Goal: Communication & Community: Answer question/provide support

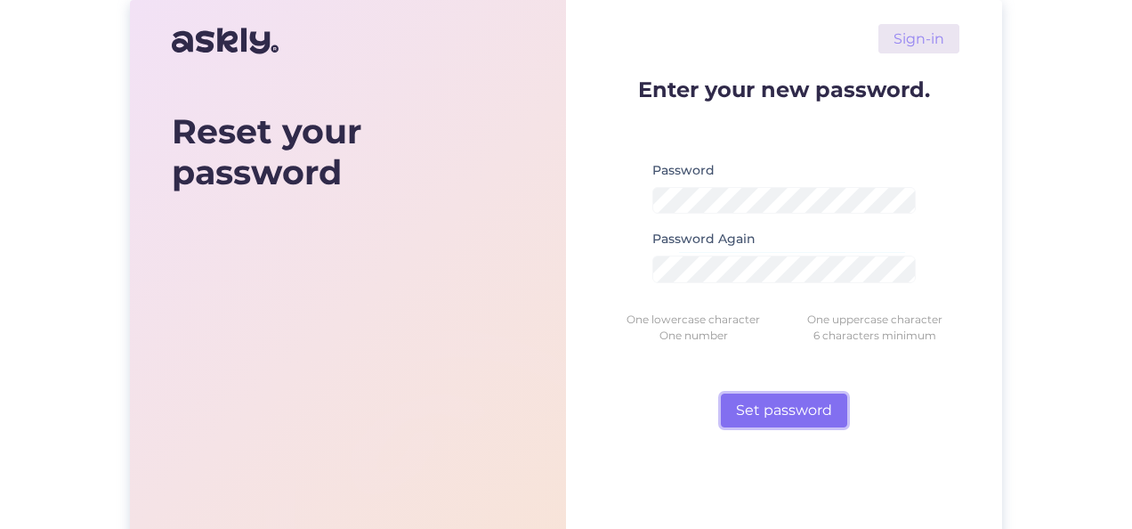
click at [772, 397] on button "Set password" at bounding box center [784, 410] width 126 height 34
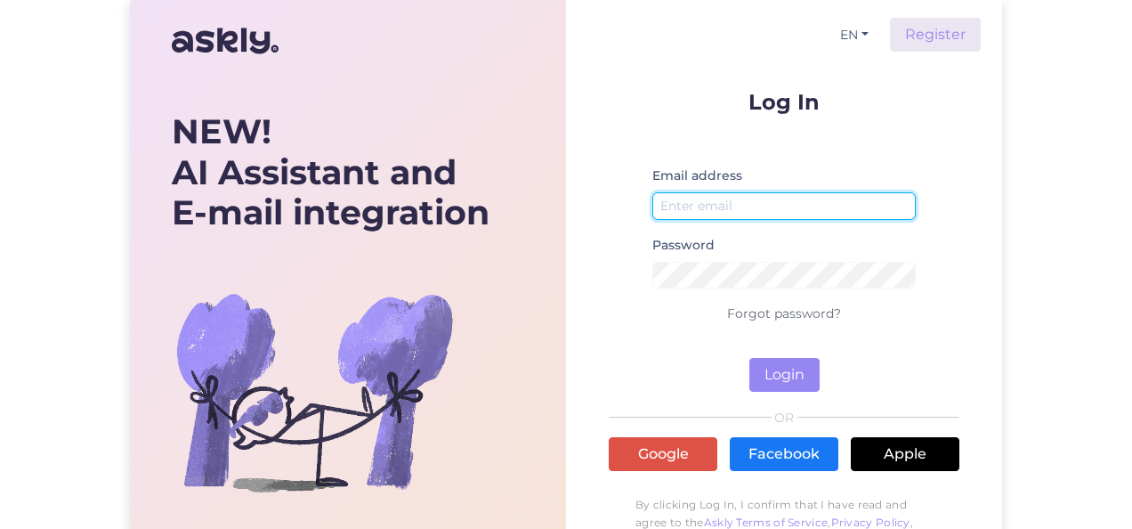
click at [714, 205] on input "email" at bounding box center [783, 206] width 263 height 28
type input "[EMAIL_ADDRESS][DOMAIN_NAME]"
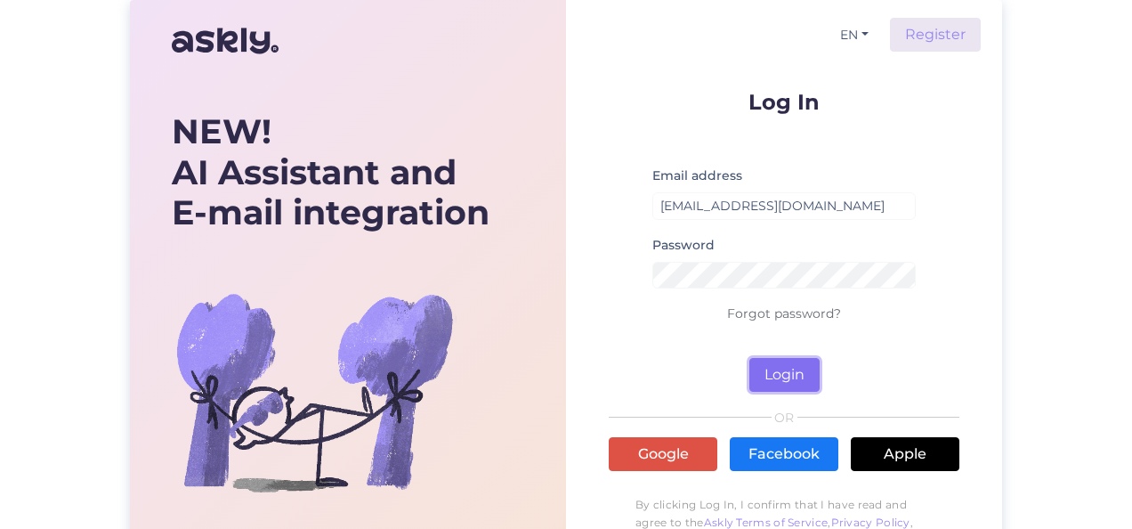
click at [790, 383] on button "Login" at bounding box center [784, 375] width 70 height 34
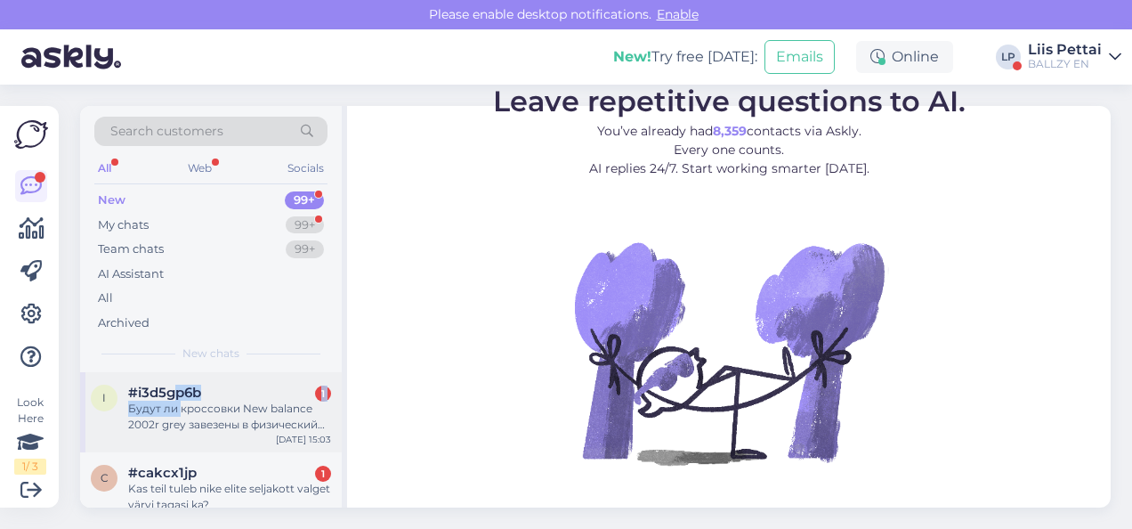
click at [178, 399] on div "#i3d5gp6b 1 Будут ли кроссовки New balance 2002r grey завезены в физический маг…" at bounding box center [229, 408] width 203 height 48
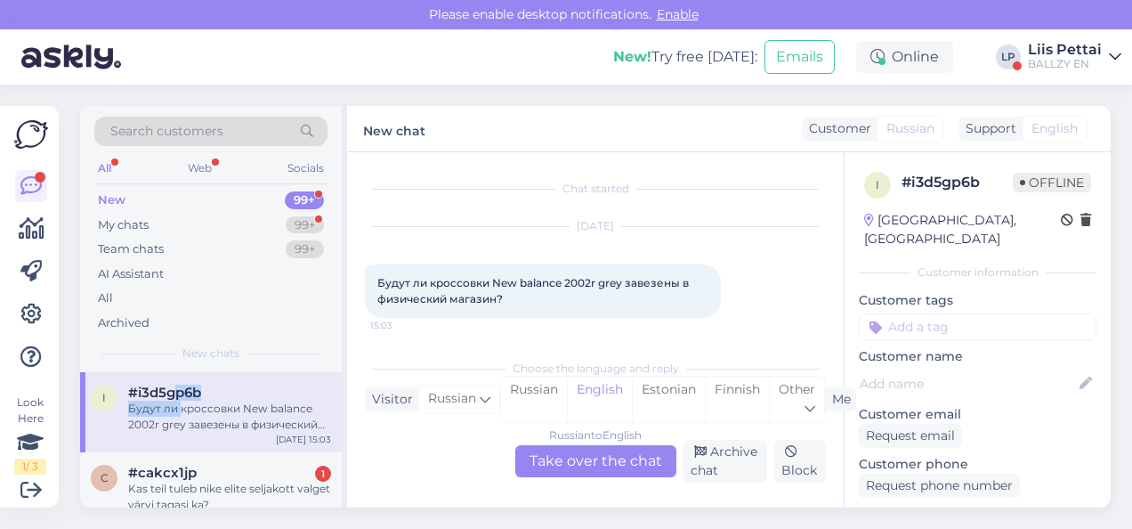
scroll to position [4, 0]
click at [578, 451] on div "Russian to English Take over the chat" at bounding box center [595, 461] width 161 height 32
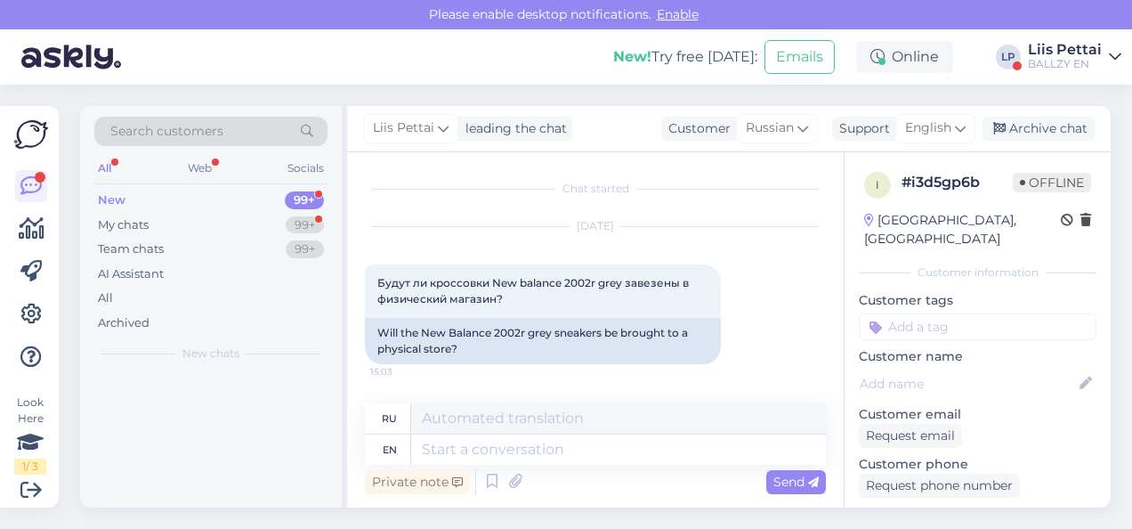
scroll to position [0, 0]
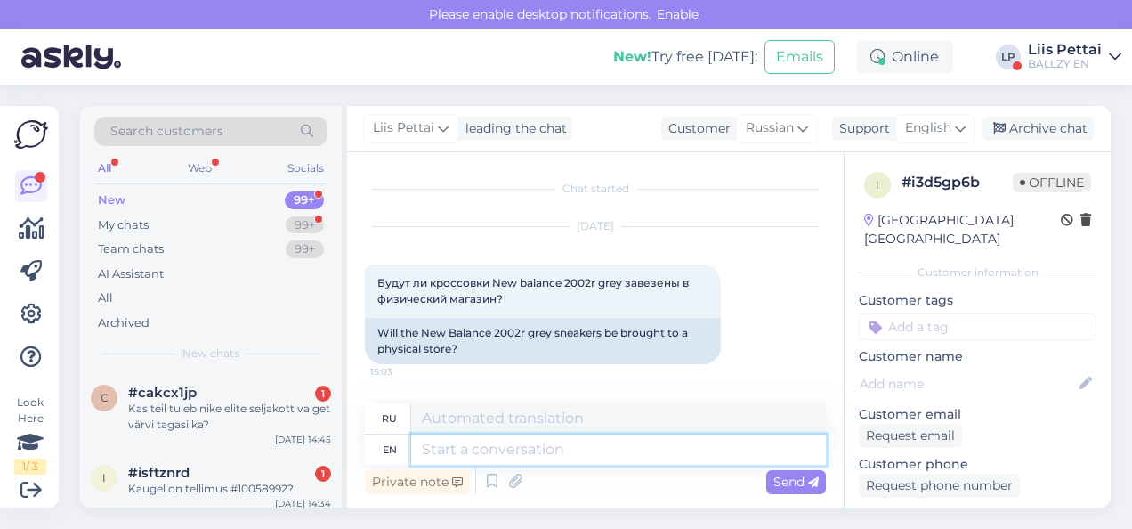
click at [556, 450] on textarea at bounding box center [618, 449] width 415 height 30
type textarea "sorry"
type textarea "извини"
type textarea "sorry no"
type textarea "извините, нет"
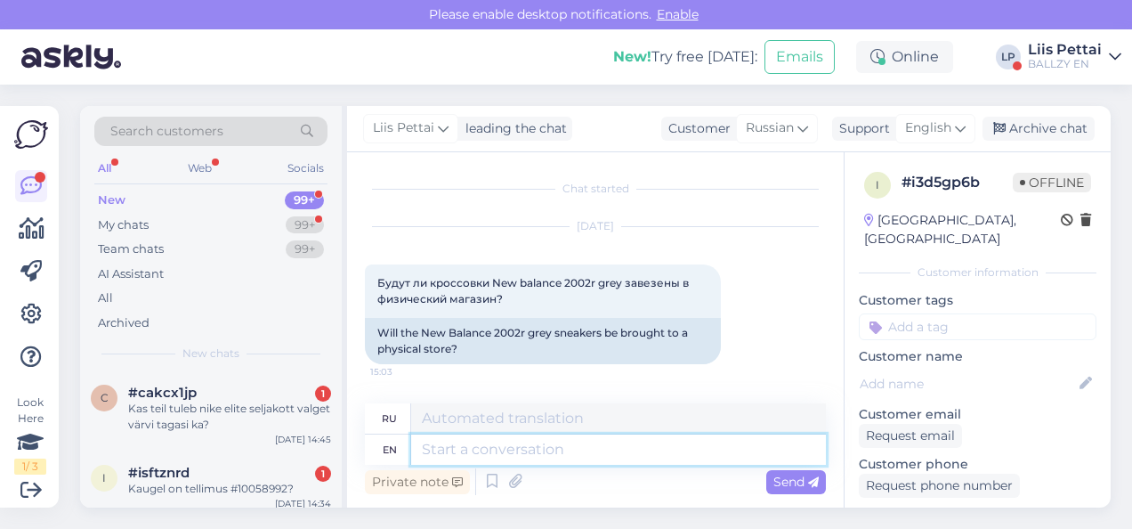
scroll to position [102, 0]
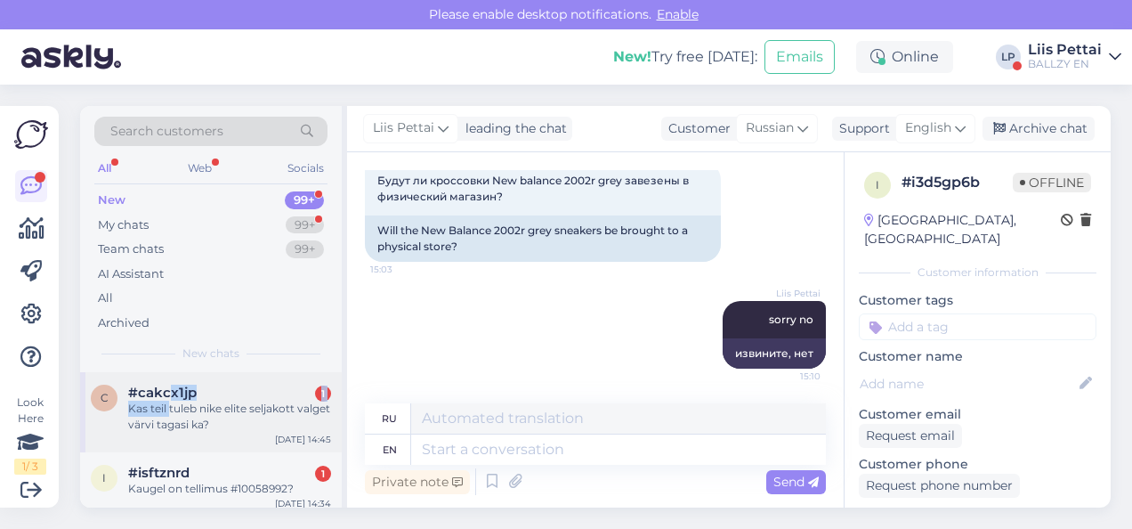
click at [169, 400] on div "#cakcx1jp 1 Kas teil tuleb nike elite seljakott valget värvi tagasi ka?" at bounding box center [229, 408] width 203 height 48
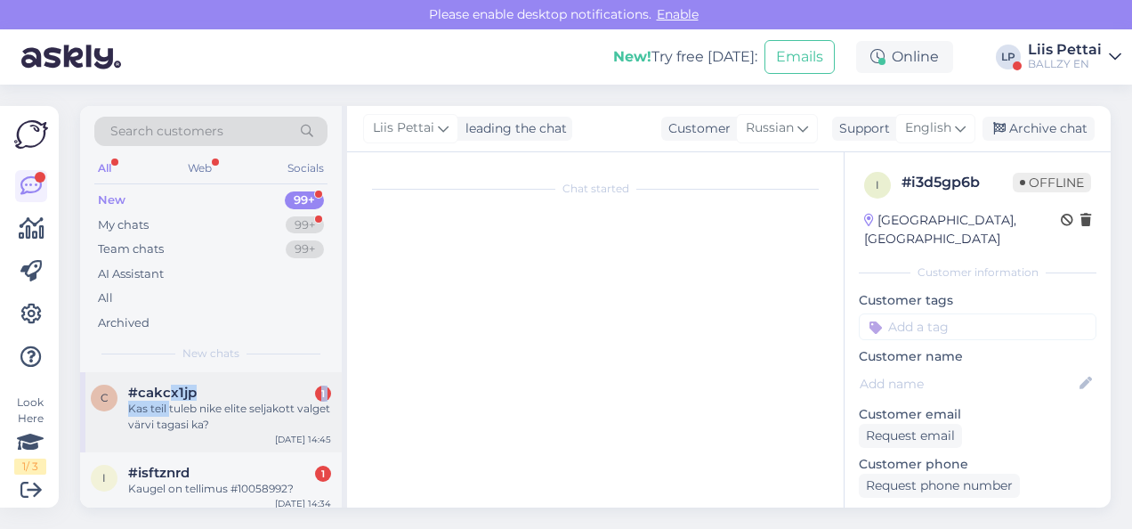
scroll to position [0, 0]
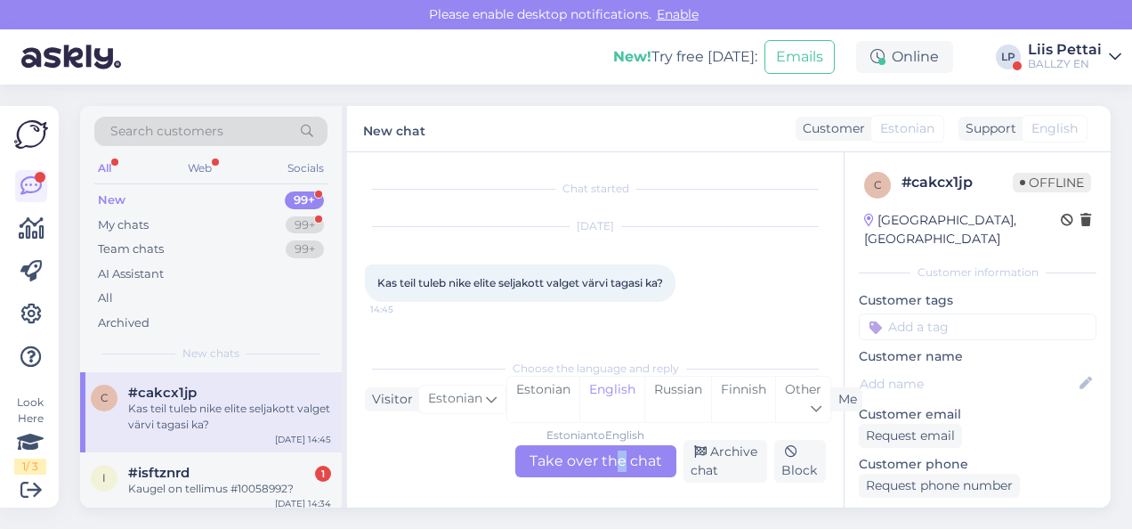
click at [620, 468] on div "Estonian to English Take over the chat" at bounding box center [595, 461] width 161 height 32
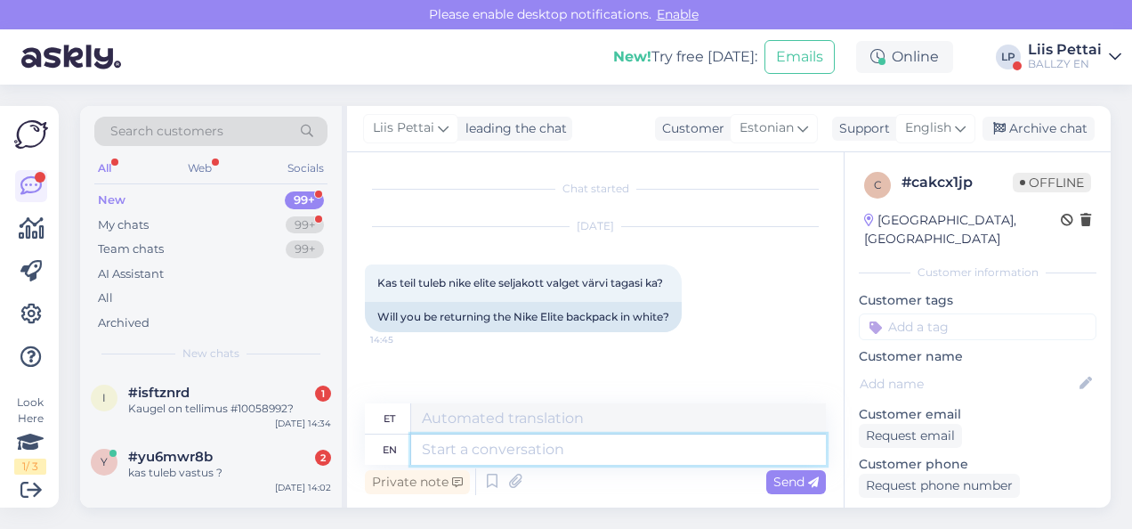
drag, startPoint x: 620, startPoint y: 468, endPoint x: 610, endPoint y: 450, distance: 20.3
click at [610, 450] on textarea at bounding box center [618, 449] width 415 height 30
type textarea "hetkel m"
type textarea "hetkel"
type textarea "hetkel mitte"
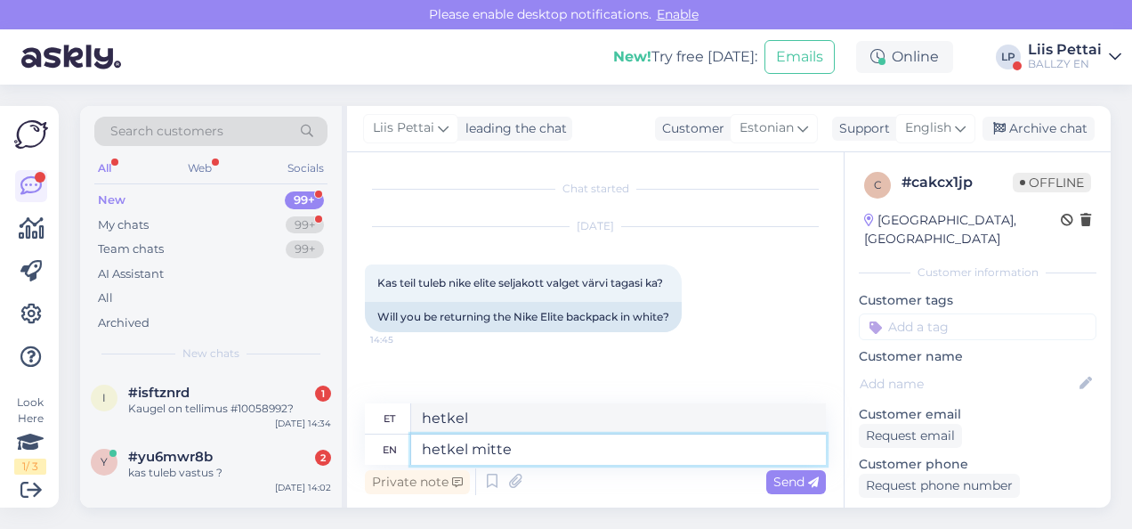
type textarea "hetkel mitte"
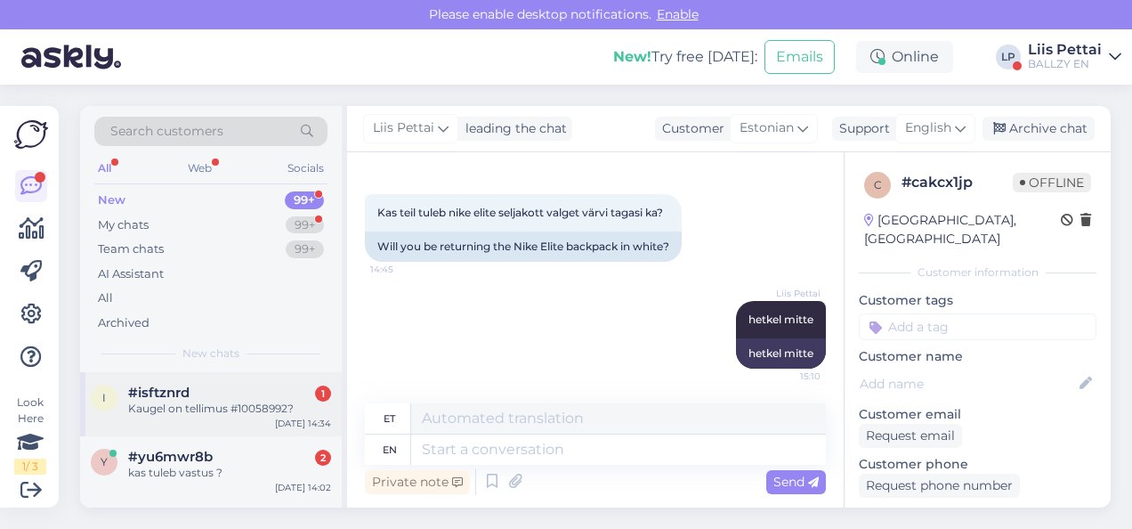
click at [288, 381] on div "i #isftznrd 1 Kaugel on tellimus #10058992? [DATE] 14:34" at bounding box center [211, 404] width 262 height 64
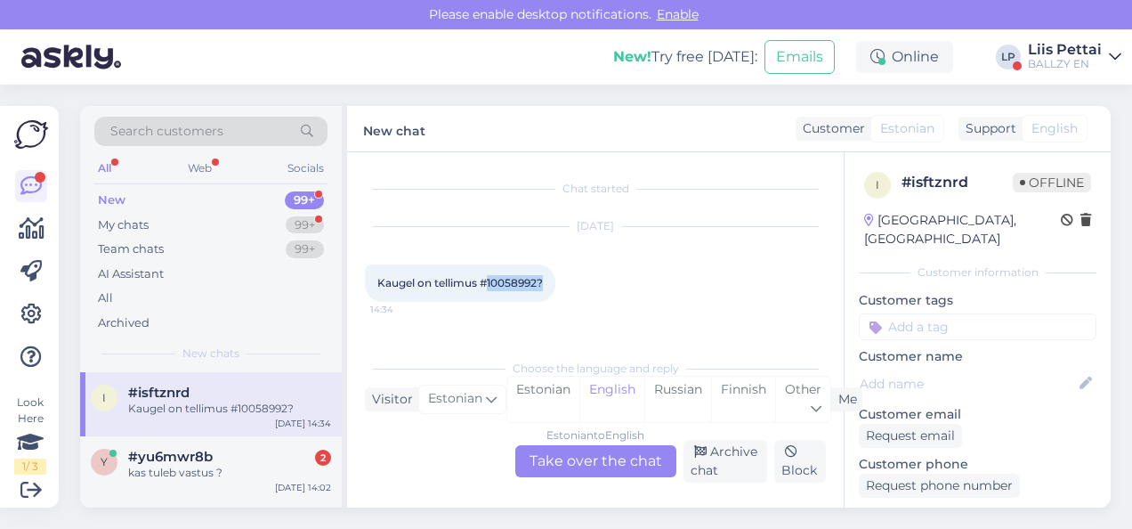
drag, startPoint x: 488, startPoint y: 285, endPoint x: 550, endPoint y: 279, distance: 61.6
click at [550, 279] on div "Kaugel on tellimus #10058992? 14:34" at bounding box center [460, 282] width 190 height 37
copy span "10058992?"
click at [582, 448] on div "Estonian to English Take over the chat" at bounding box center [595, 461] width 161 height 32
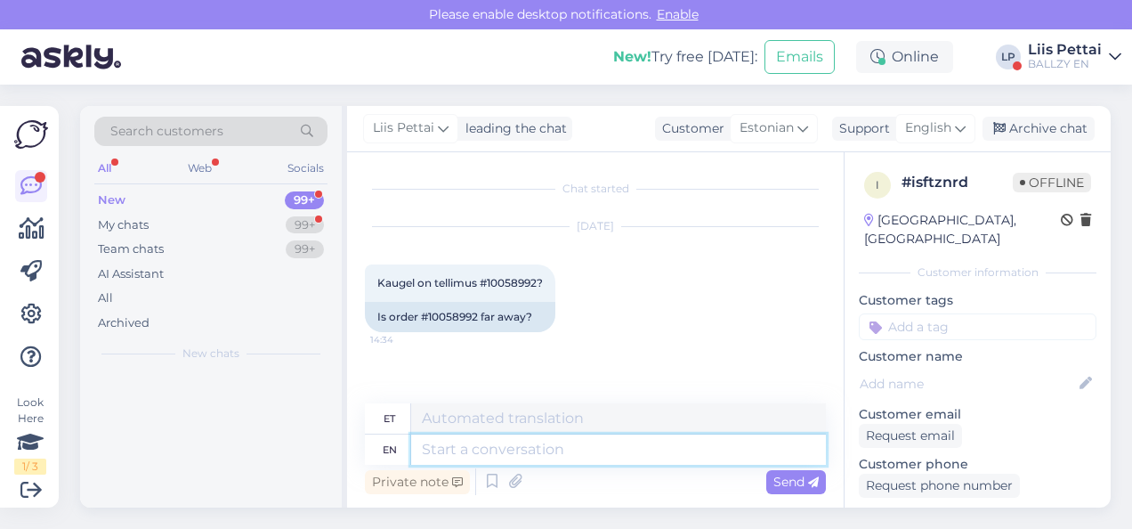
click at [553, 454] on textarea at bounding box center [618, 449] width 415 height 30
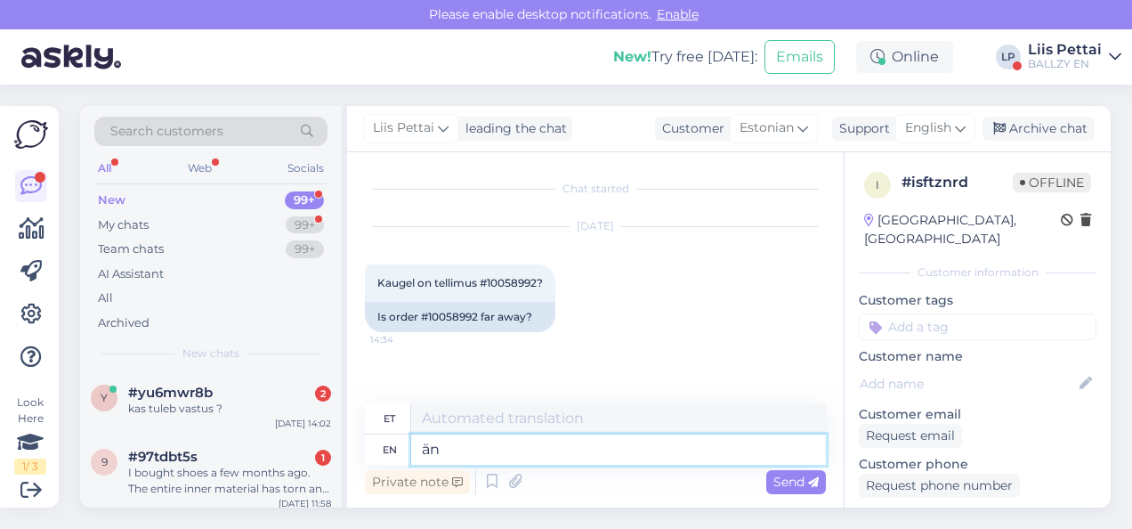
type textarea "än"
type textarea "ä"
type textarea "[PERSON_NAME] te"
type textarea "[PERSON_NAME]"
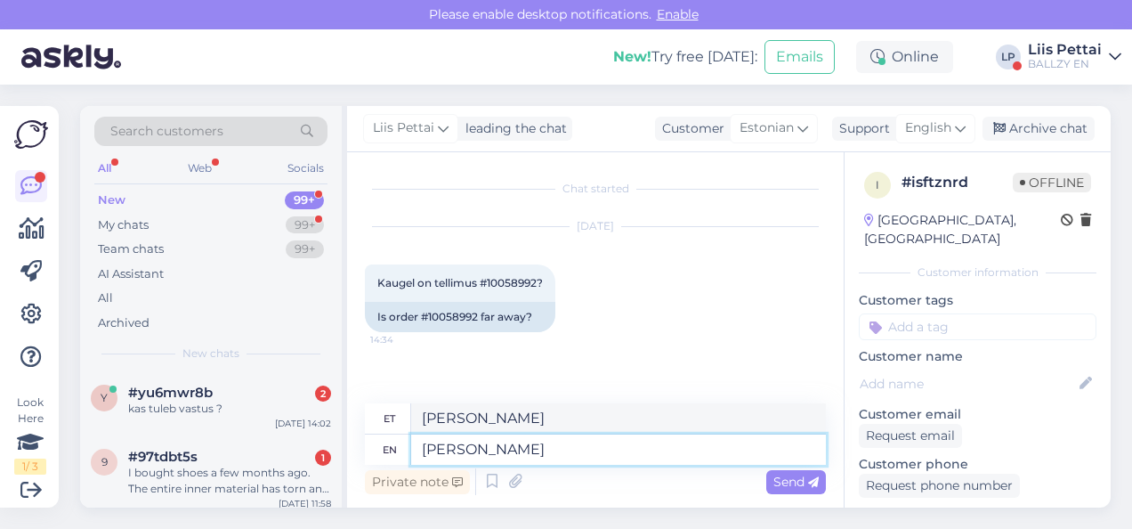
type textarea "[PERSON_NAME] p"
type textarea "[PERSON_NAME]"
type textarea "[PERSON_NAME] pandud"
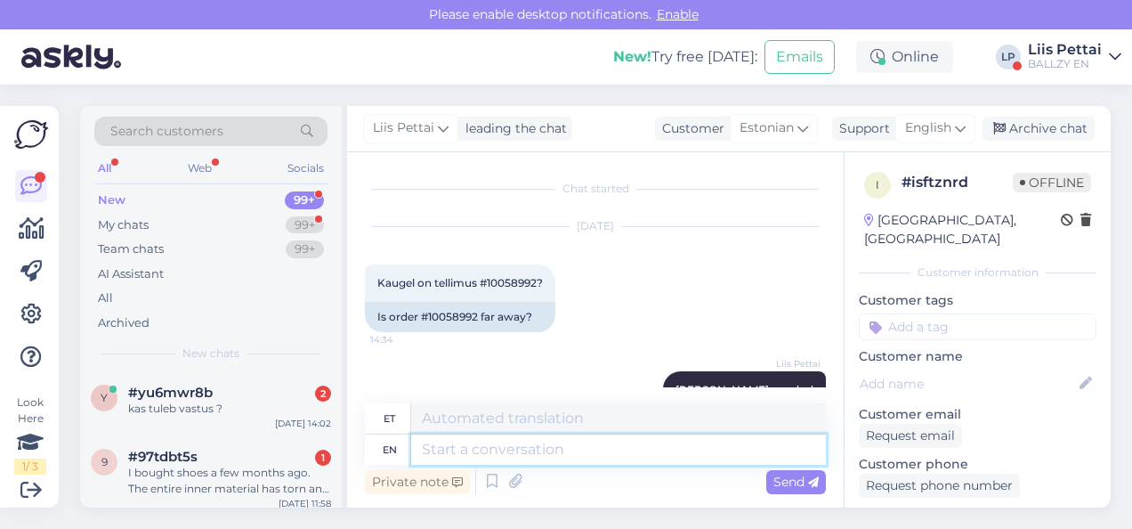
scroll to position [70, 0]
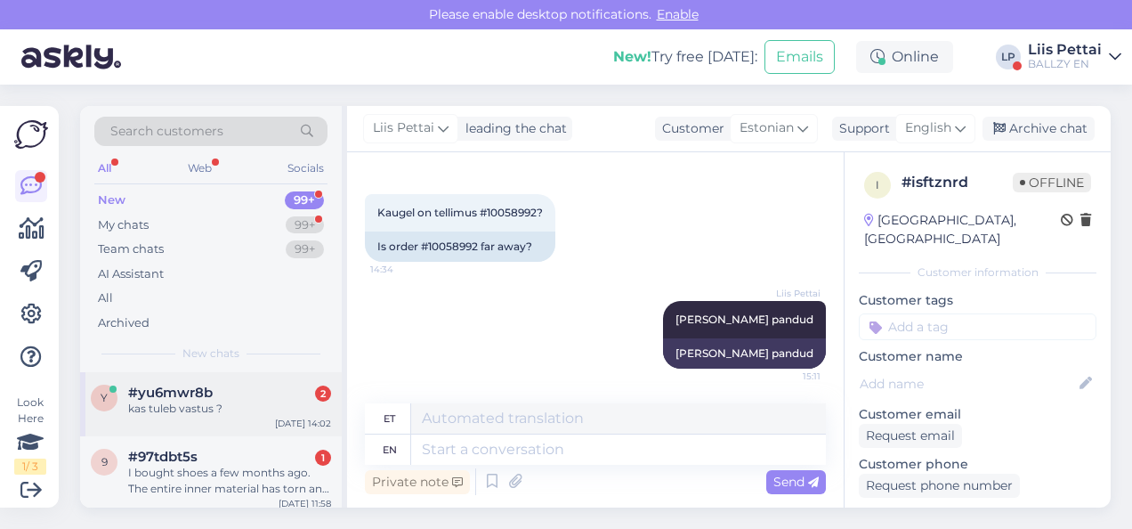
click at [163, 397] on span "#yu6mwr8b" at bounding box center [170, 392] width 85 height 16
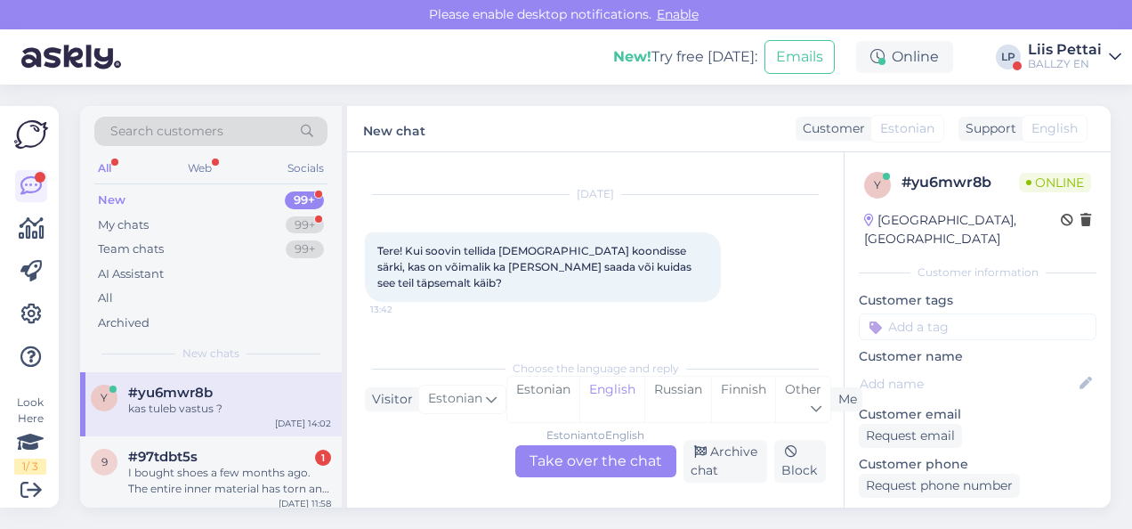
scroll to position [80, 0]
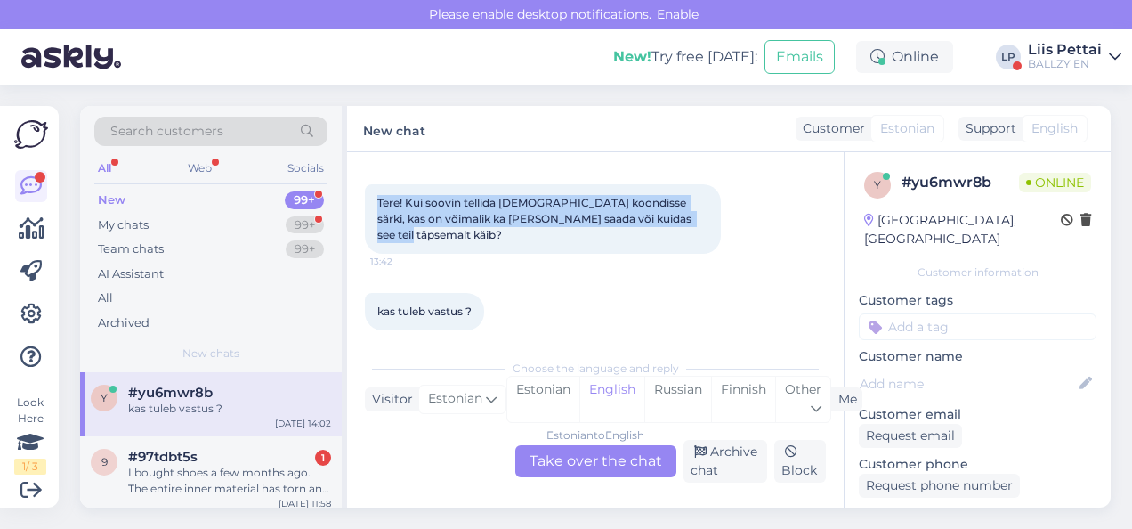
drag, startPoint x: 374, startPoint y: 201, endPoint x: 674, endPoint y: 221, distance: 301.4
click at [674, 221] on div "Tere! Kui soovin tellida [DEMOGRAPHIC_DATA] koondisse särki, kas on võimalik ka…" at bounding box center [543, 218] width 356 height 69
copy span "Tere! Kui soovin tellida [DEMOGRAPHIC_DATA] koondisse särki, kas on võimalik ka…"
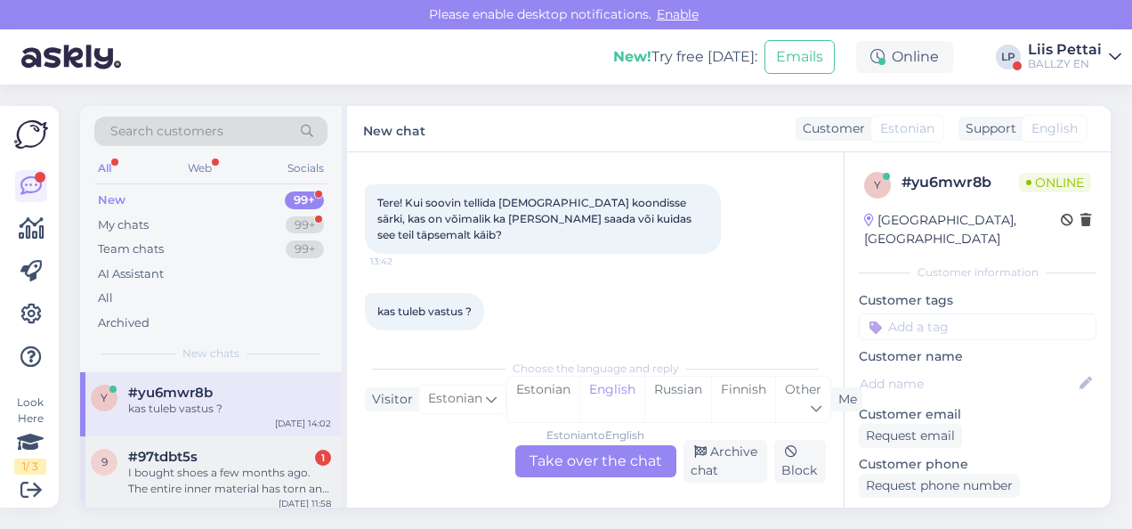
click at [226, 469] on div "I bought shoes a few months ago. The entire inner material has torn and come ap…" at bounding box center [229, 480] width 203 height 32
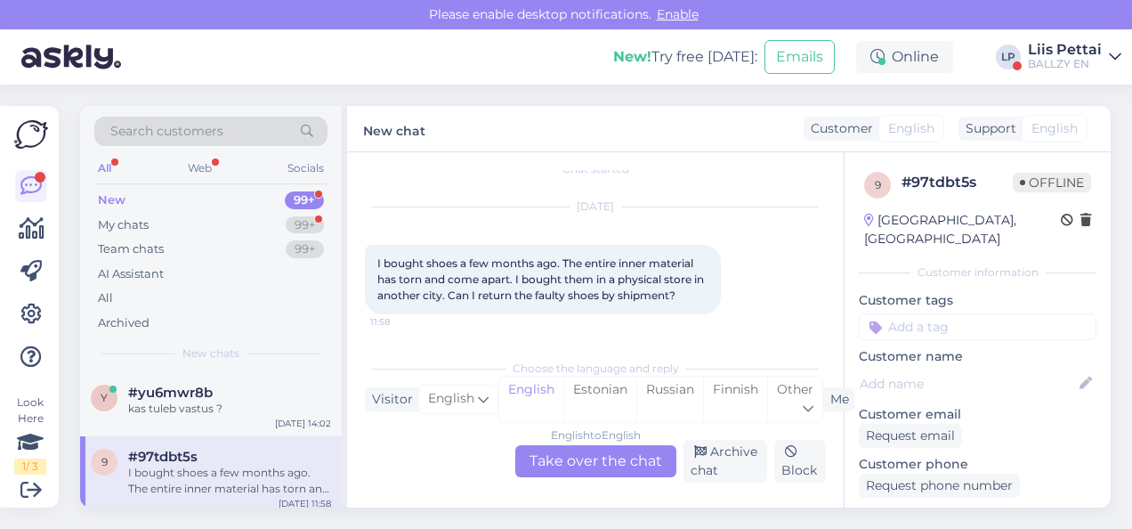
click at [614, 456] on div "English to English Take over the chat" at bounding box center [595, 461] width 161 height 32
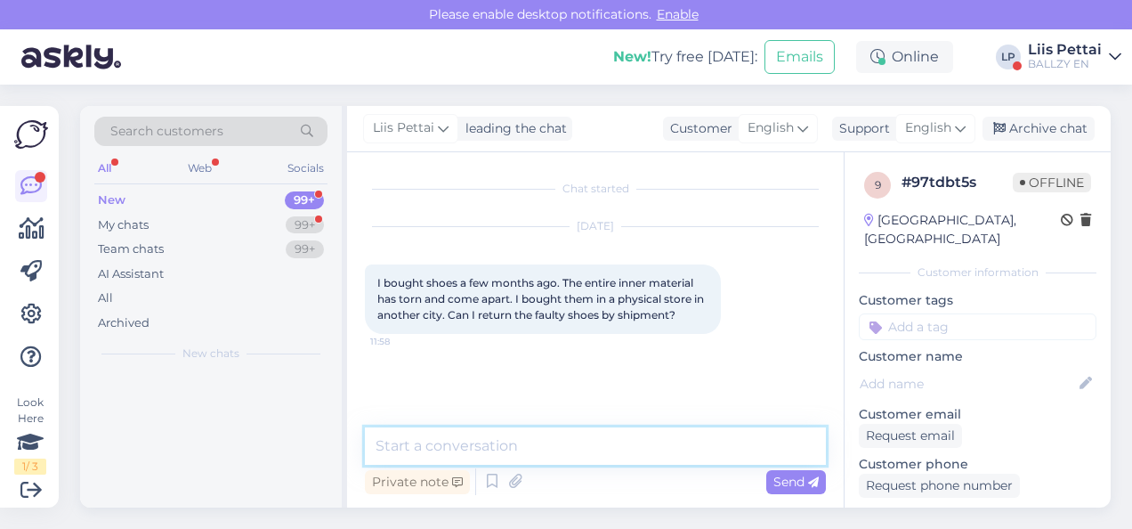
click at [561, 439] on textarea at bounding box center [595, 445] width 461 height 37
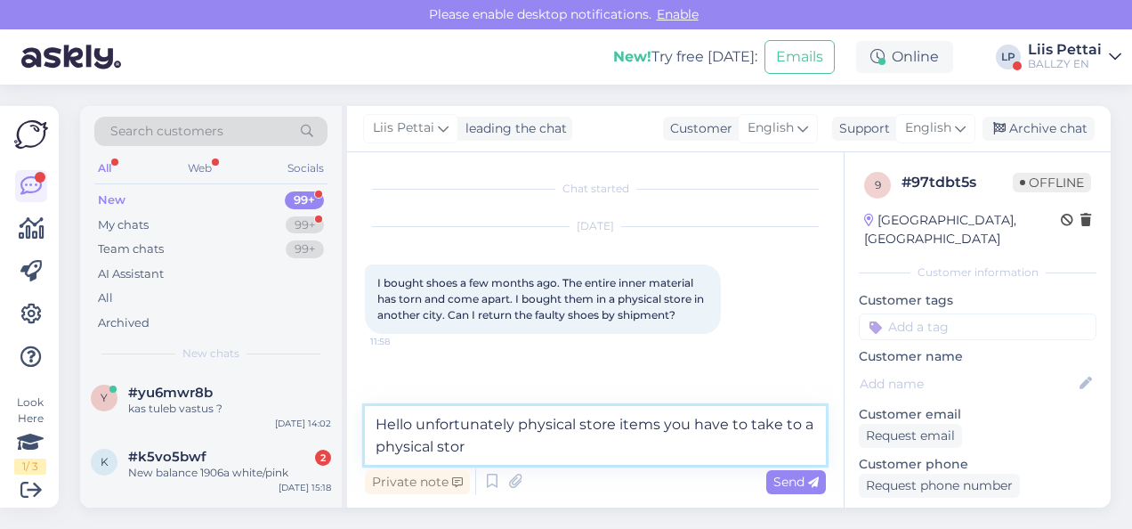
type textarea "Hello unfortunately physical store items you have to take to a physical store"
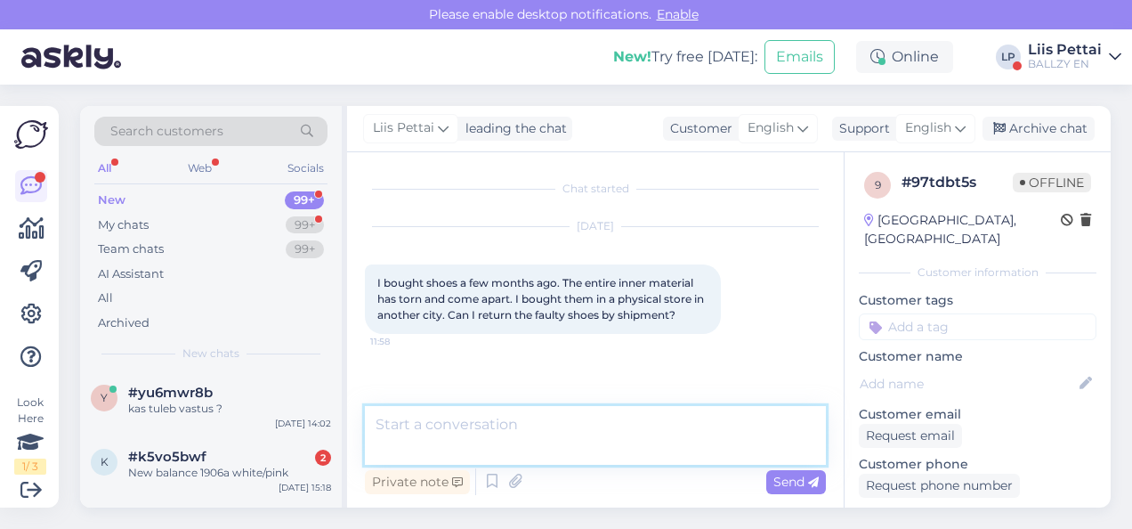
scroll to position [34, 0]
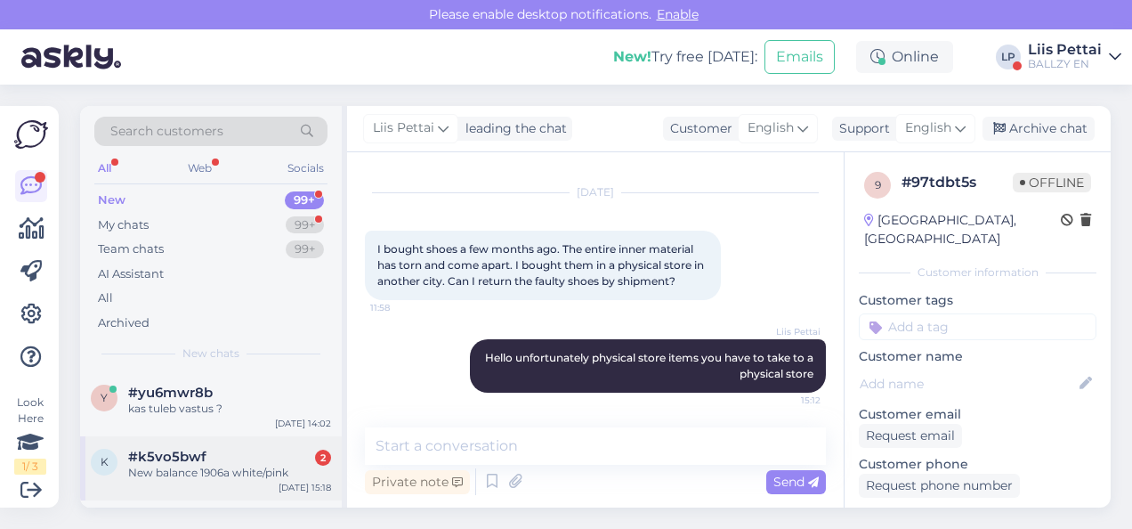
click at [206, 477] on div "New balance 1906a white/pink" at bounding box center [229, 472] width 203 height 16
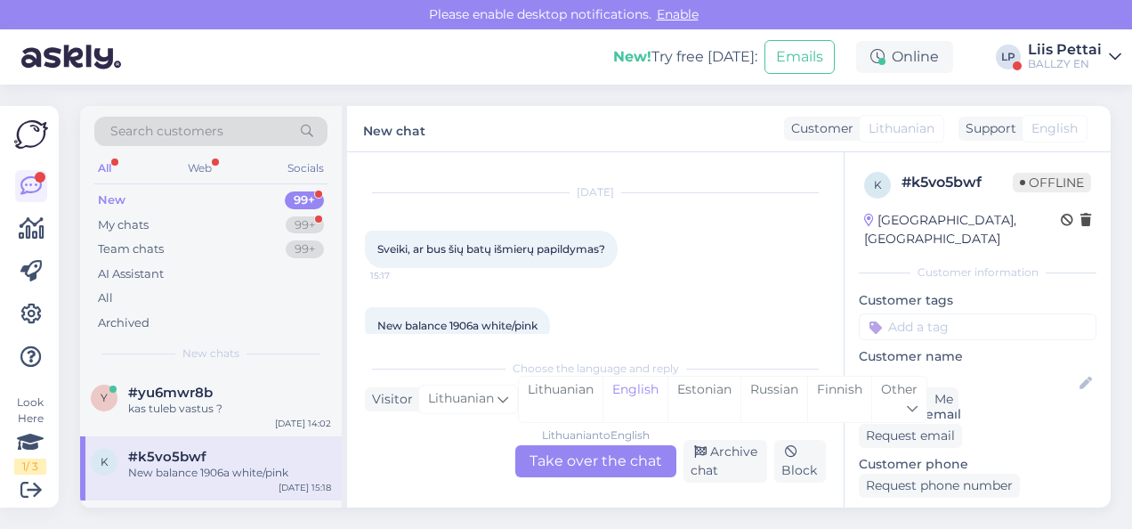
scroll to position [64, 0]
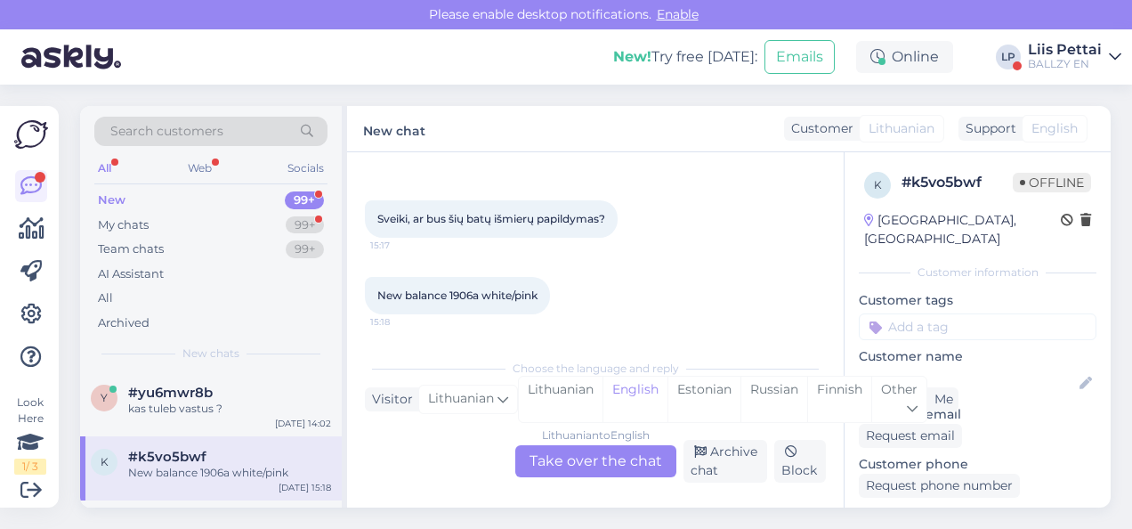
click at [589, 470] on div "Lithuanian to English Take over the chat" at bounding box center [595, 461] width 161 height 32
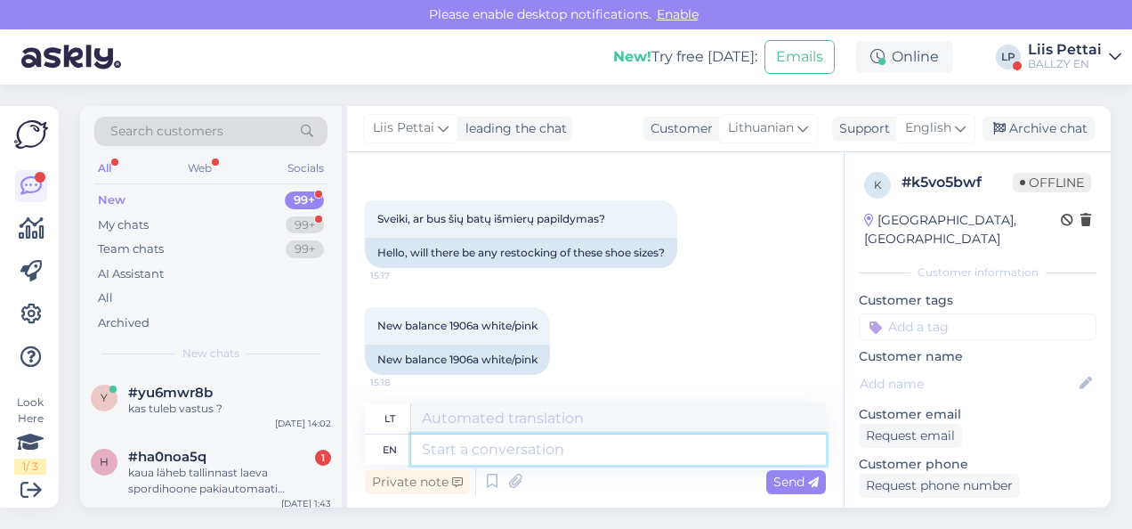
click at [575, 448] on textarea at bounding box center [618, 449] width 415 height 30
type textarea "no"
type textarea "ne"
type textarea "no :("
type textarea "ne :("
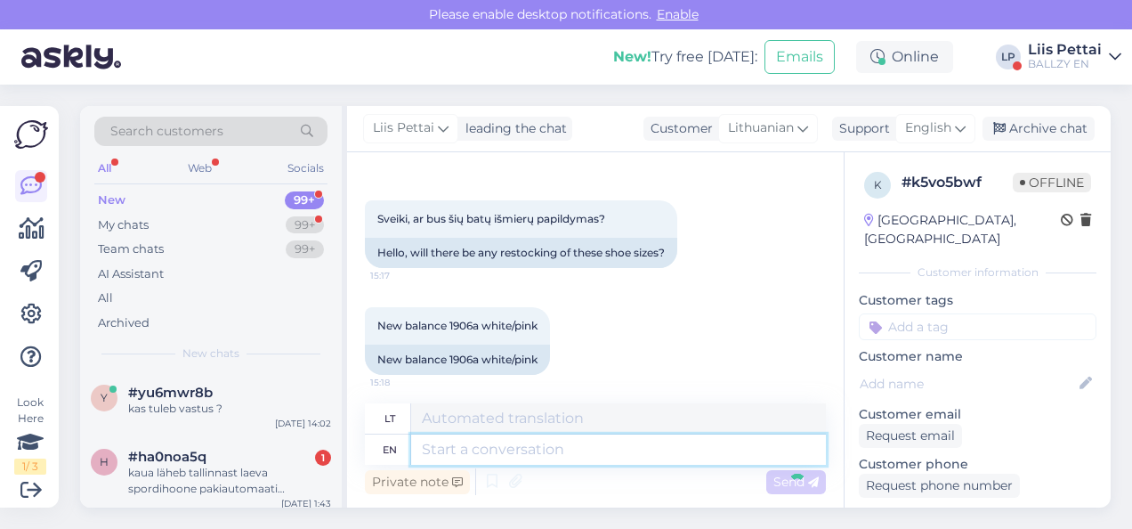
scroll to position [214, 0]
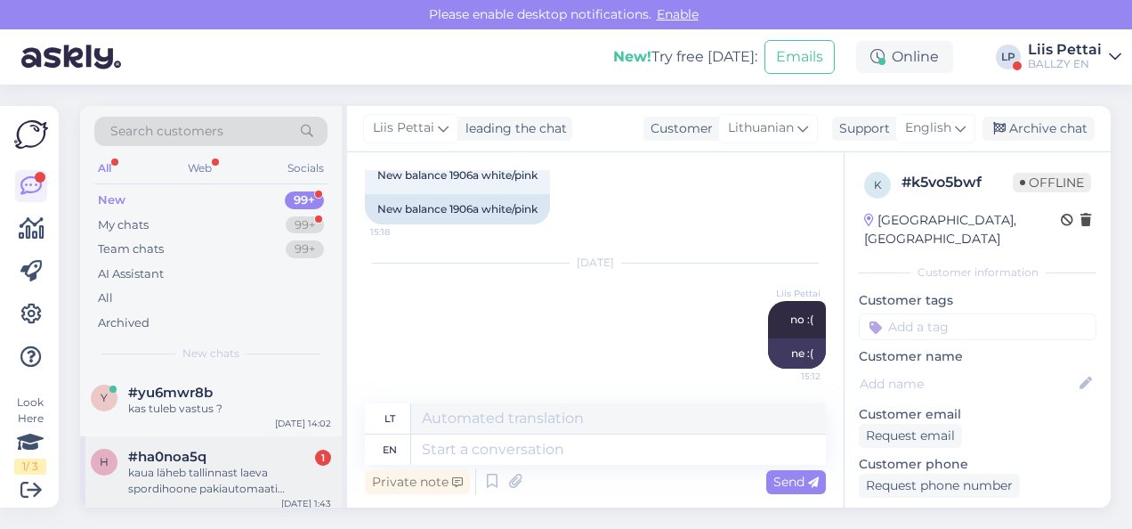
click at [161, 480] on div "kaua läheb tallinnast laeva spordihoone pakiautomaati jalanõude [PERSON_NAME] t…" at bounding box center [229, 480] width 203 height 32
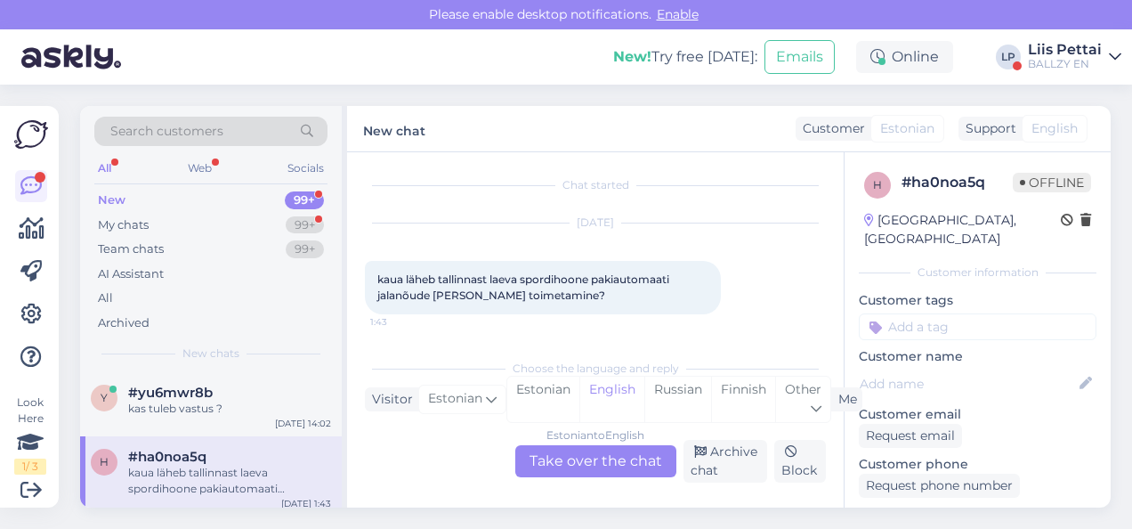
scroll to position [4, 0]
click at [577, 452] on div "Estonian to English Take over the chat" at bounding box center [595, 461] width 161 height 32
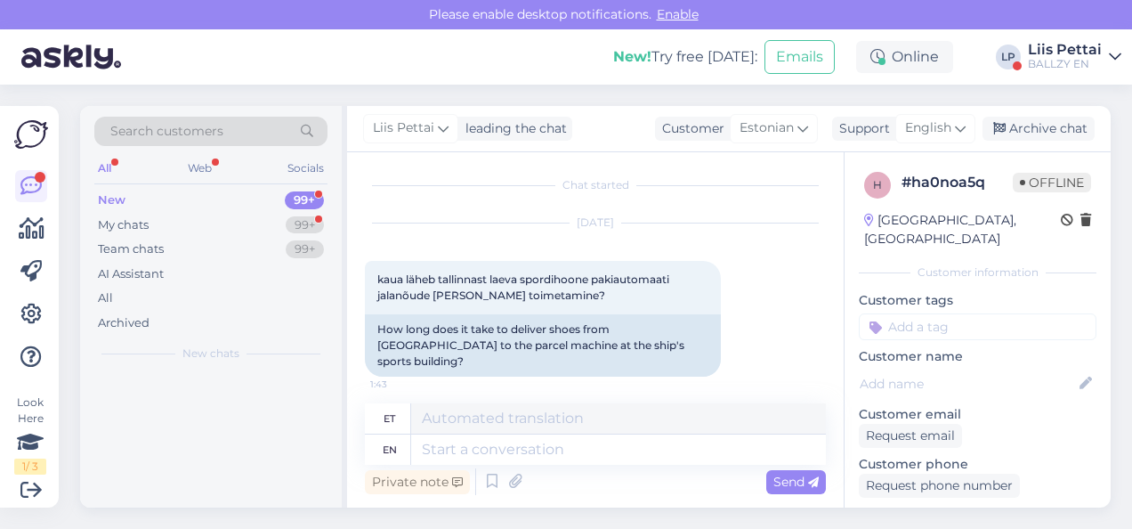
scroll to position [0, 0]
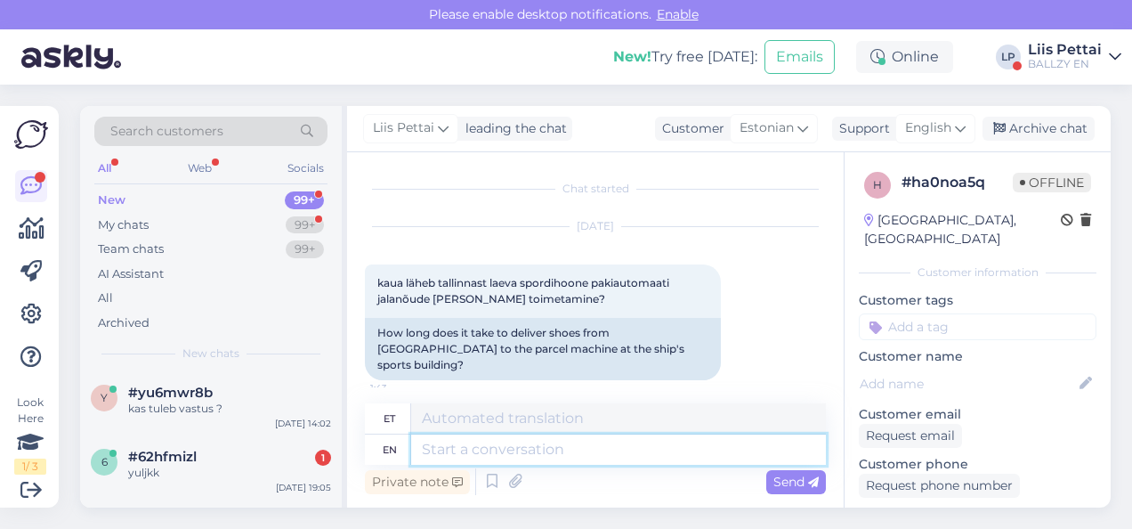
click at [553, 462] on textarea at bounding box center [618, 449] width 415 height 30
click at [550, 448] on textarea at bounding box center [618, 449] width 415 height 30
type textarea "ei"
type textarea "ei oska k"
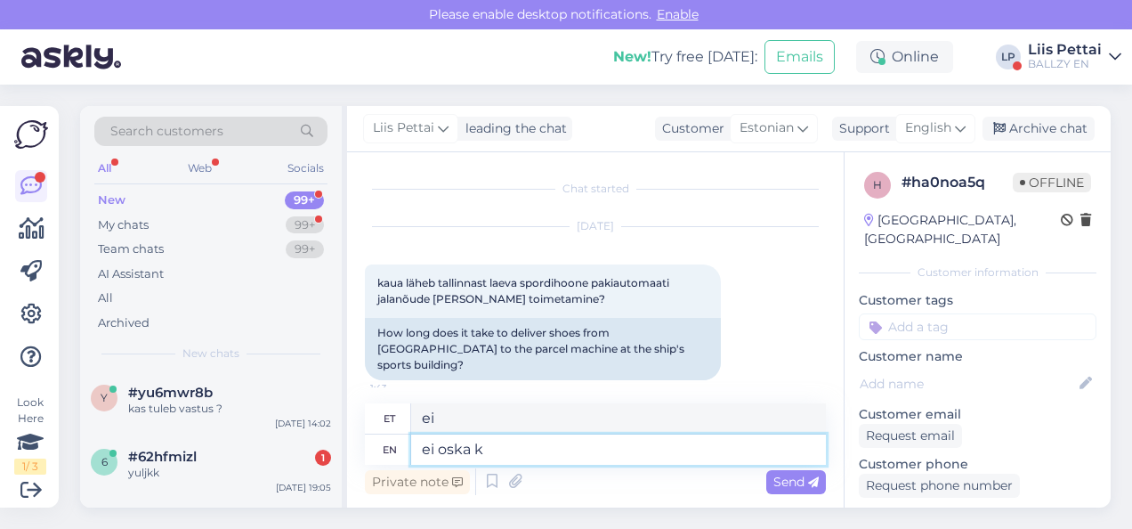
type textarea "ei oska"
type textarea "ei oska kahju"
type textarea "ei oska kahjuks öe"
type textarea "ei oska kahjuks"
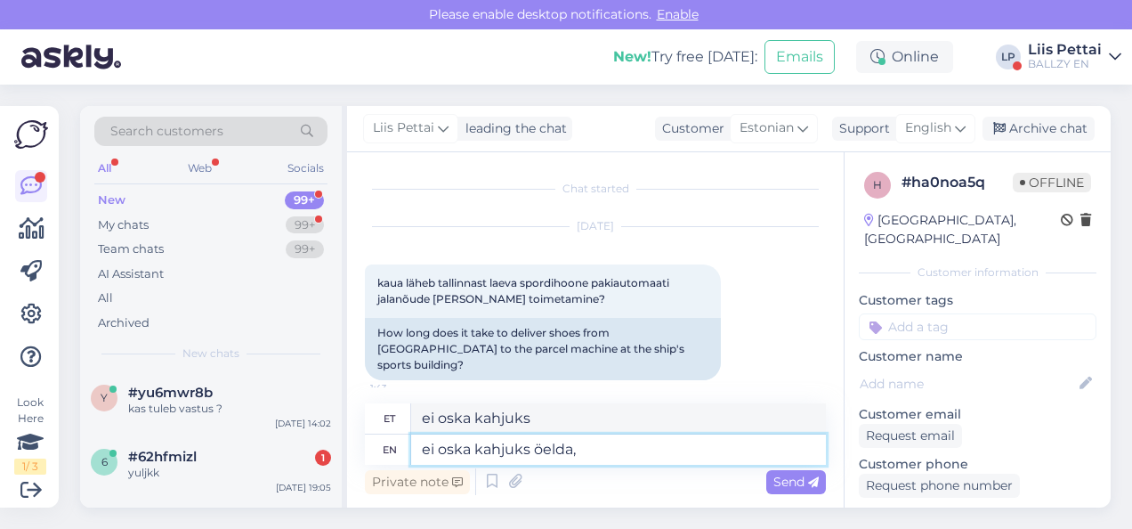
type textarea "ei oska kahjuks öelda, m"
type textarea "ei oska kahjuks öelda,"
type textarea "ei oska kahjuks öelda, meie"
type textarea "ei oska kahjuks öelda, meie võ"
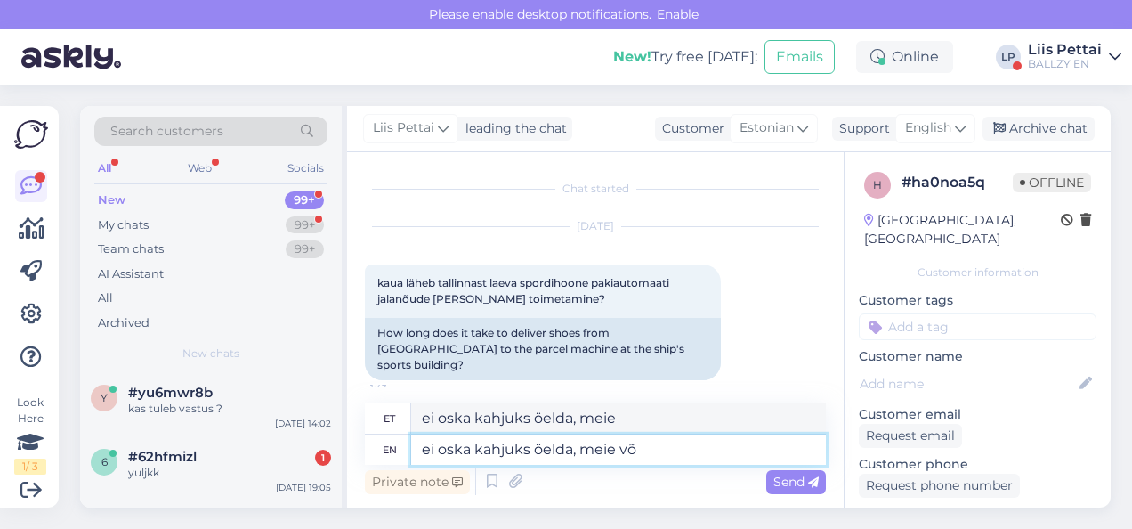
type textarea "ei oska kahjuks öelda, meie v"
type textarea "ei oska kahjuks öelda, meie võime"
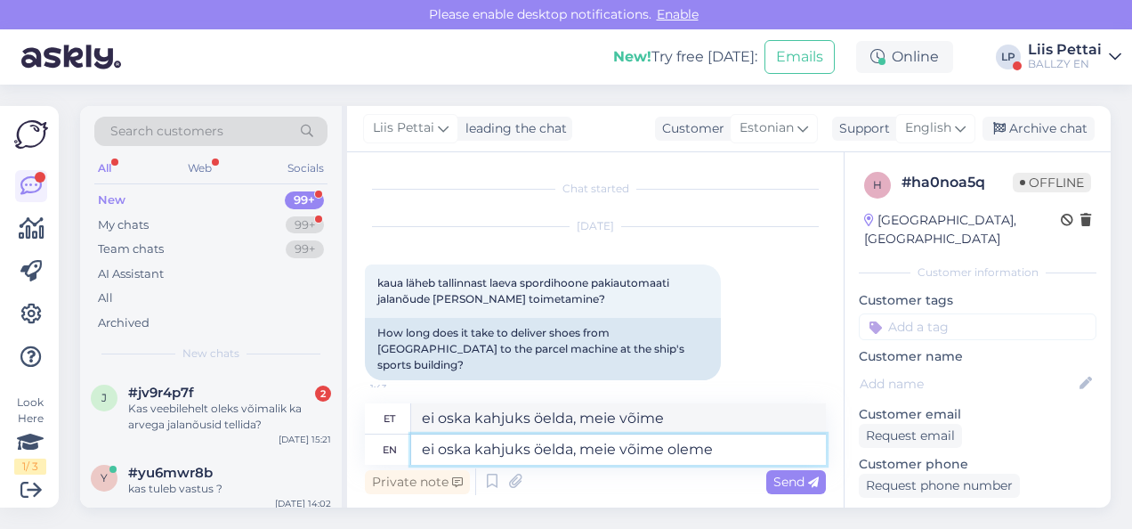
type textarea "ei oska kahjuks öelda, meie võime oleme"
type textarea "ei oska kahjuks öelda, meie võime"
type textarea "ei oska kahjuks öelda, meie võime kiiresti"
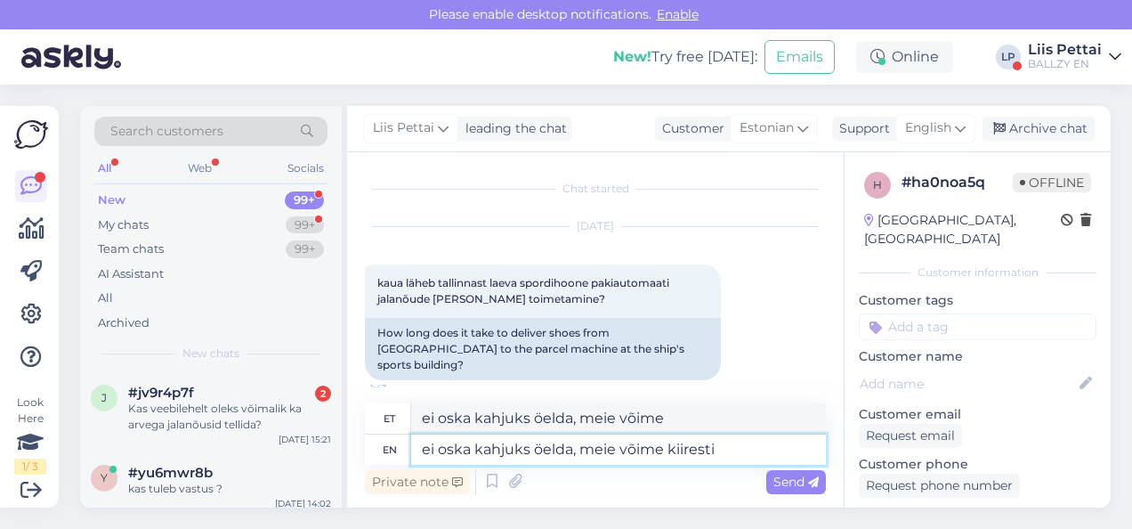
type textarea "ei oska kahjuks öelda, meie võime kiiresti"
type textarea "ei oska kahjuks öelda, meie võime kiiresti teha ag"
type textarea "ei oska kahjuks öelda, meie võime kiiresti teha"
type textarea "ei oska kahjuks öelda, meie võime kiiresti teha aga"
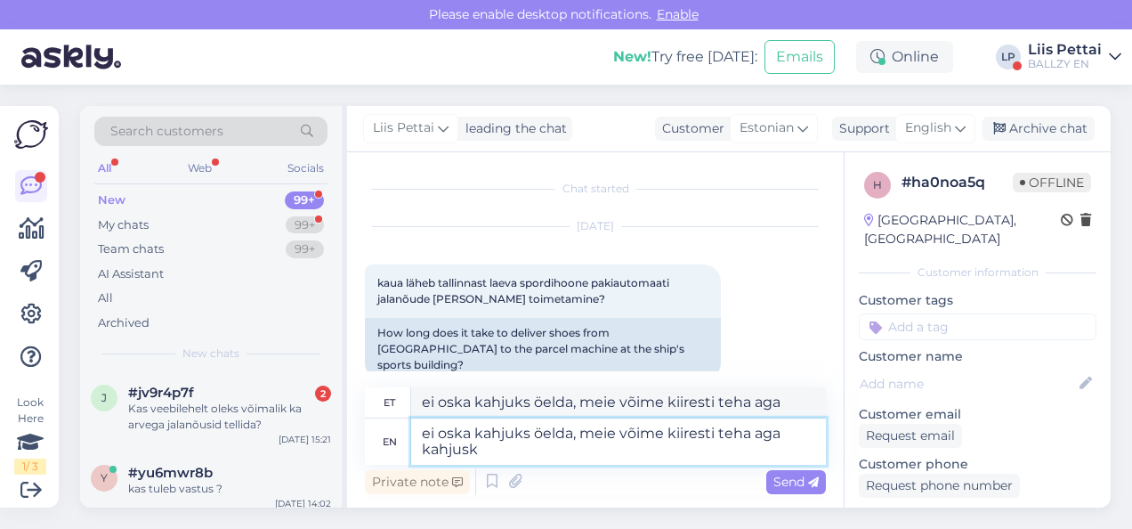
type textarea "ei oska kahjuks öelda, meie võime kiiresti teha aga kahjusk k"
type textarea "ei oska kahjuks öelda, meie võime kiiresti teha aga kahjusk"
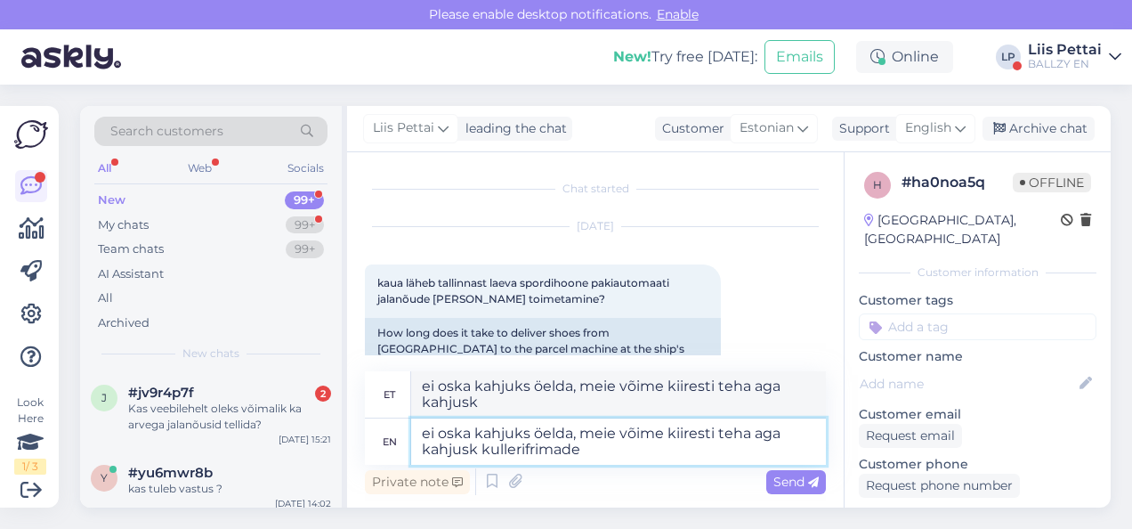
type textarea "ei oska kahjuks öelda, meie võime kiiresti teha aga kahjusk kullerifrimade"
type textarea "ei oska kahjuks öelda, meie võime kiiresti teha aga kahjusk kulleri"
type textarea "ei oska kahjuks öelda, meie võime kiiresti teha aga kahjusk kullerfirmade"
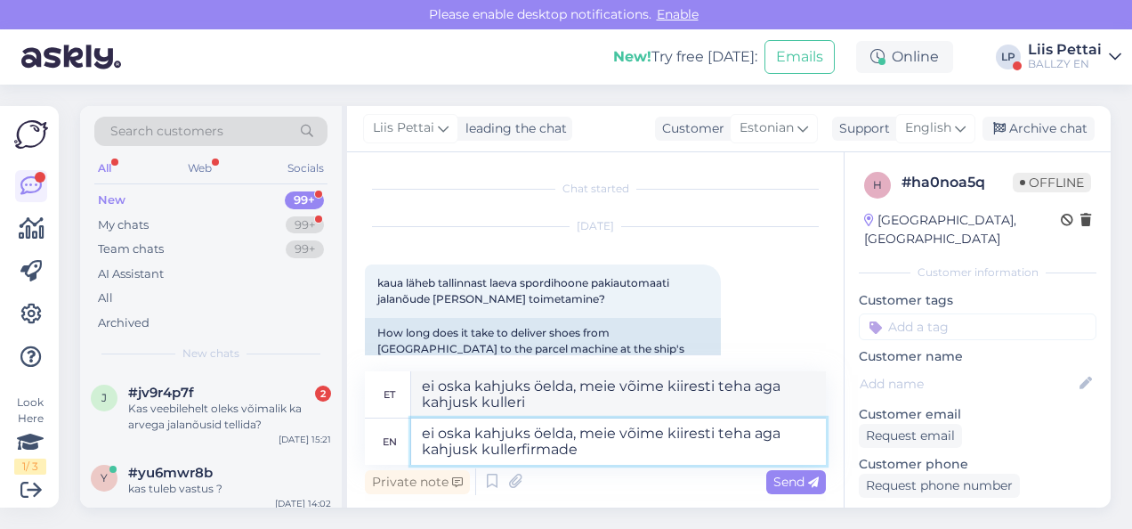
type textarea "ei oska kahjuks öelda, meie võime kiiresti teha aga kahjusk kullerfirmade"
type textarea "ei oska kahjuks öelda, meie võime kiiresti teha aga kahjusk kullerfirmade kiiru…"
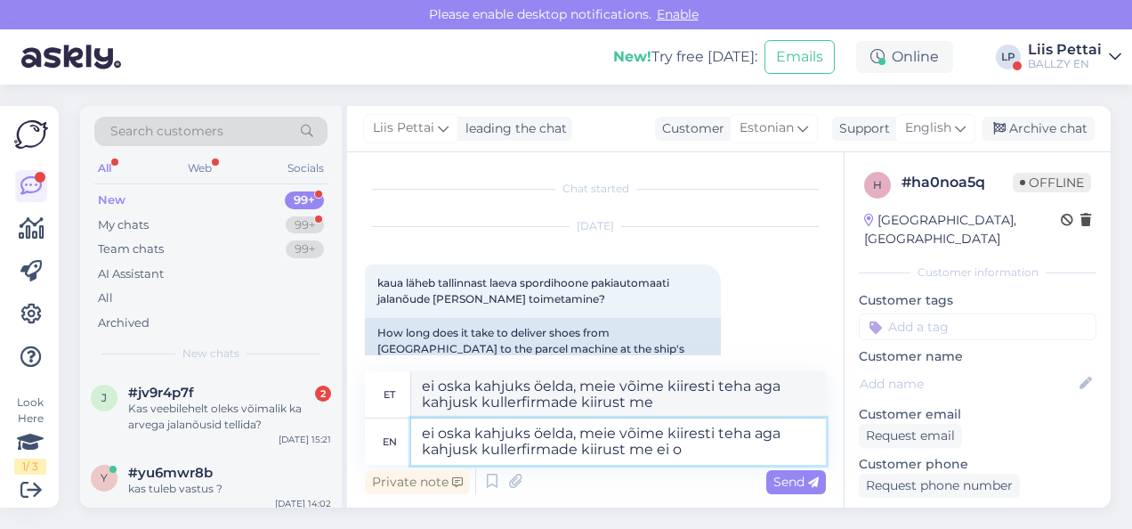
type textarea "ei oska kahjuks öelda, meie võime kiiresti teha aga kahjusk kullerfirmade kiiru…"
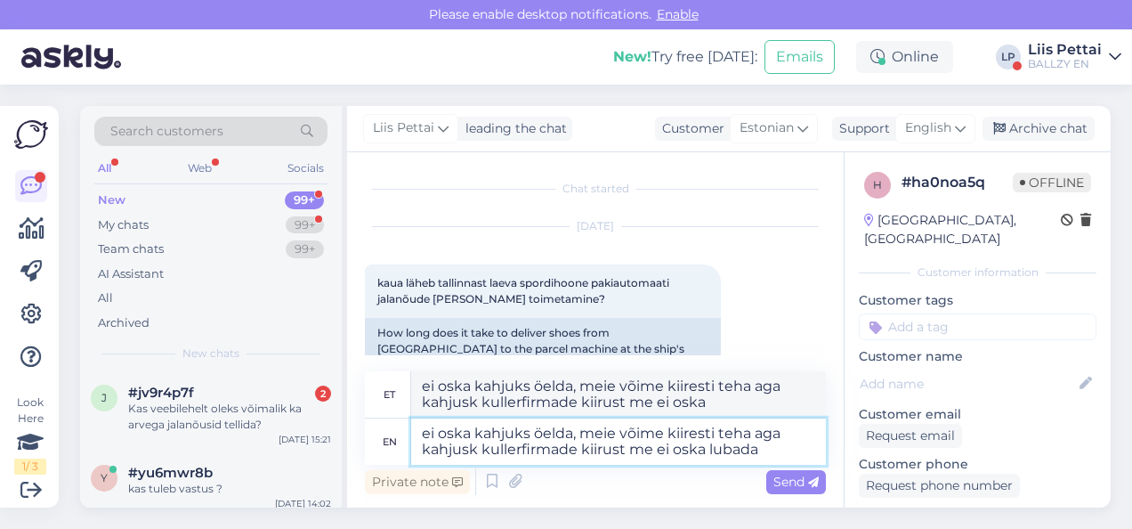
type textarea "ei oska kahjuks öelda, meie võime kiiresti teha aga kahjusk kullerfirmade kiiru…"
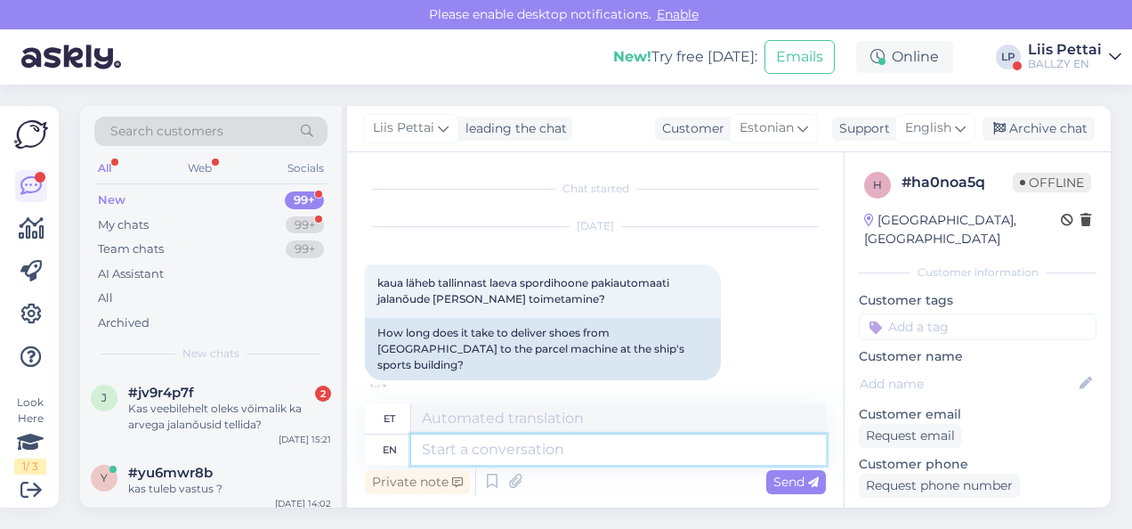
scroll to position [172, 0]
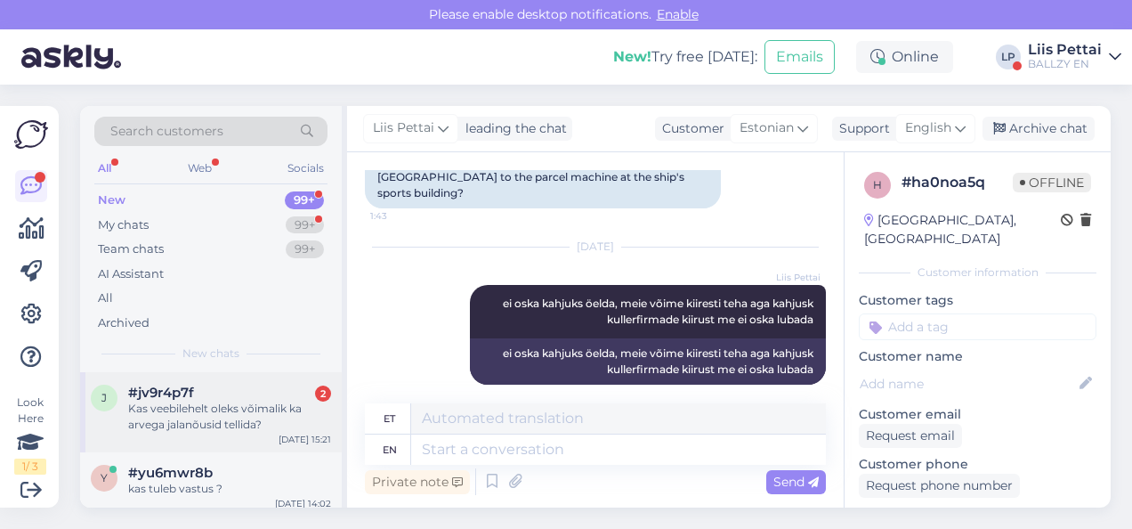
click at [198, 413] on div "Kas veebilehelt oleks võimalik ka arvega jalanõusid tellida?" at bounding box center [229, 416] width 203 height 32
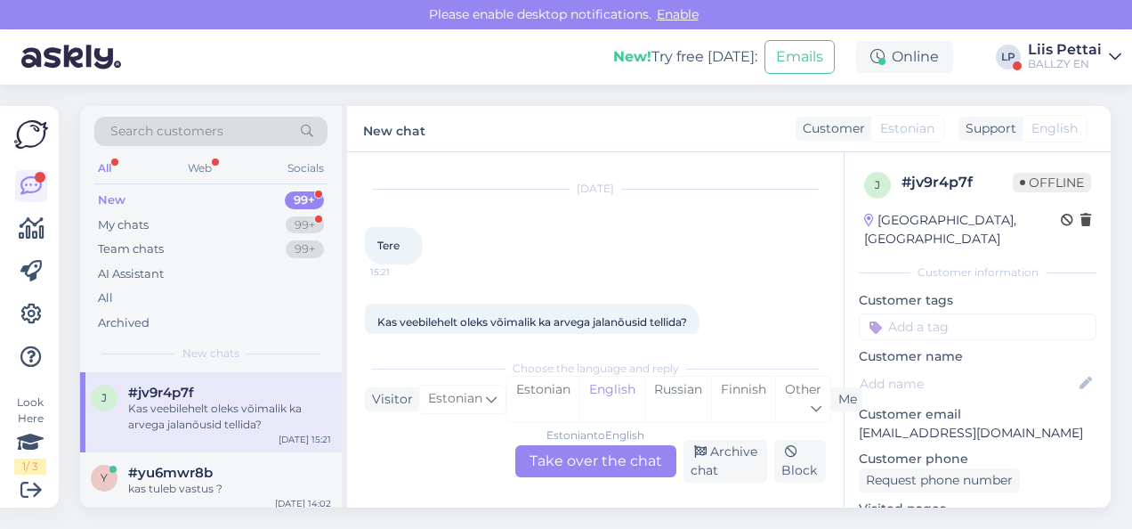
scroll to position [64, 0]
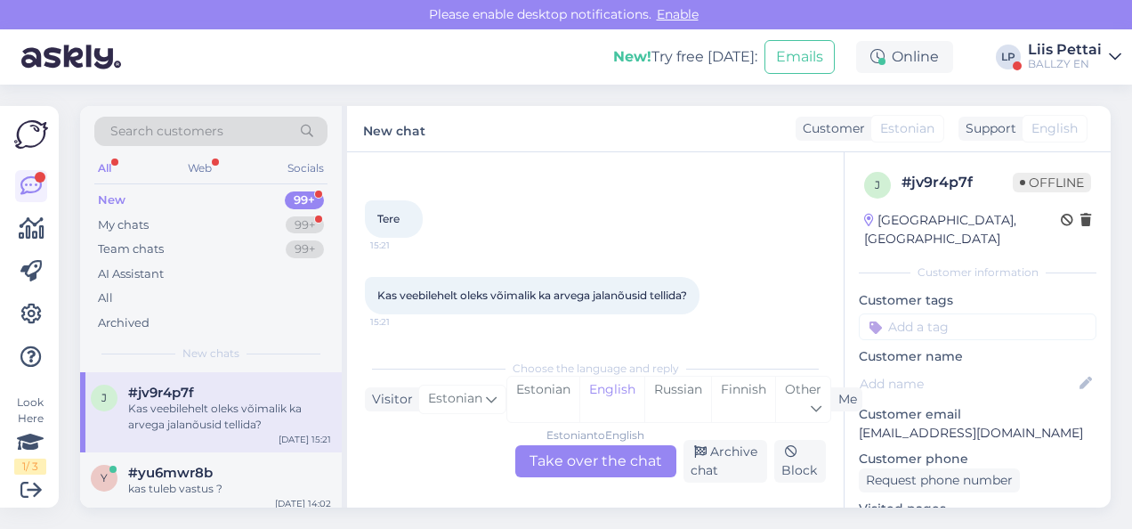
click at [593, 470] on div "Estonian to English Take over the chat" at bounding box center [595, 461] width 161 height 32
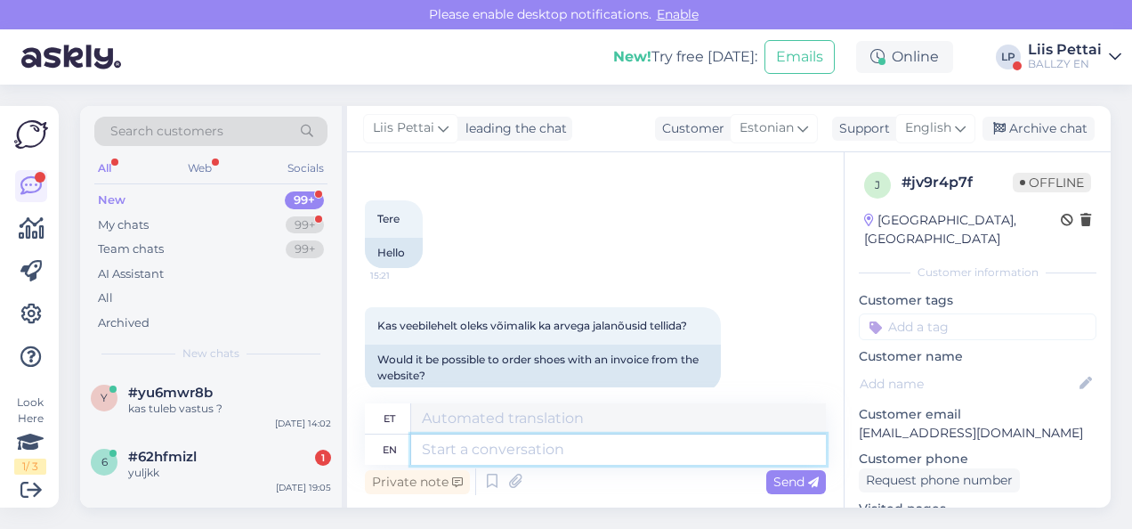
click at [579, 454] on textarea at bounding box center [618, 449] width 415 height 30
type textarea "kahjuks ei"
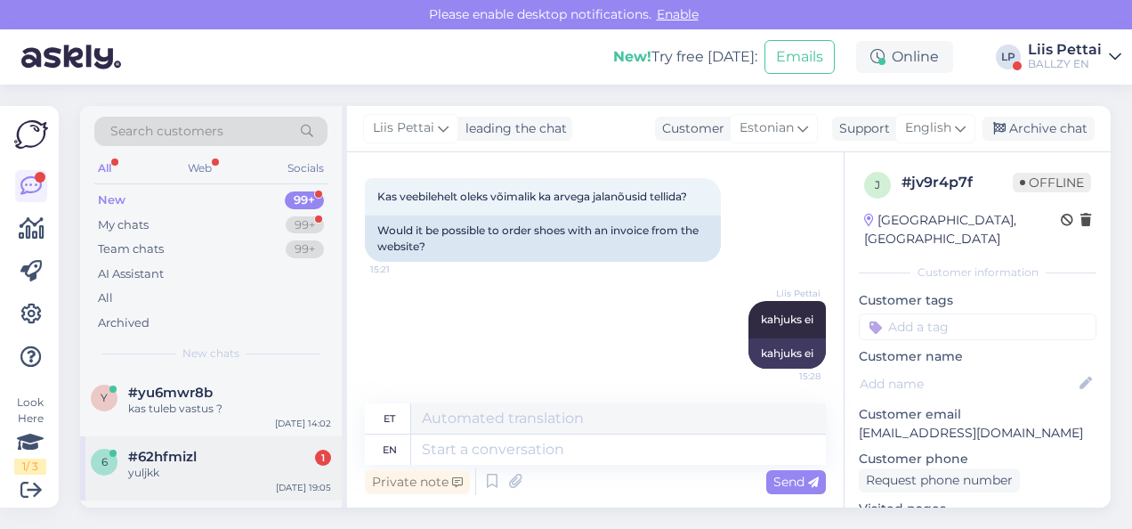
click at [145, 483] on div "6 #62hfmizl 1 yuljkk [DATE] 19:05" at bounding box center [211, 468] width 262 height 64
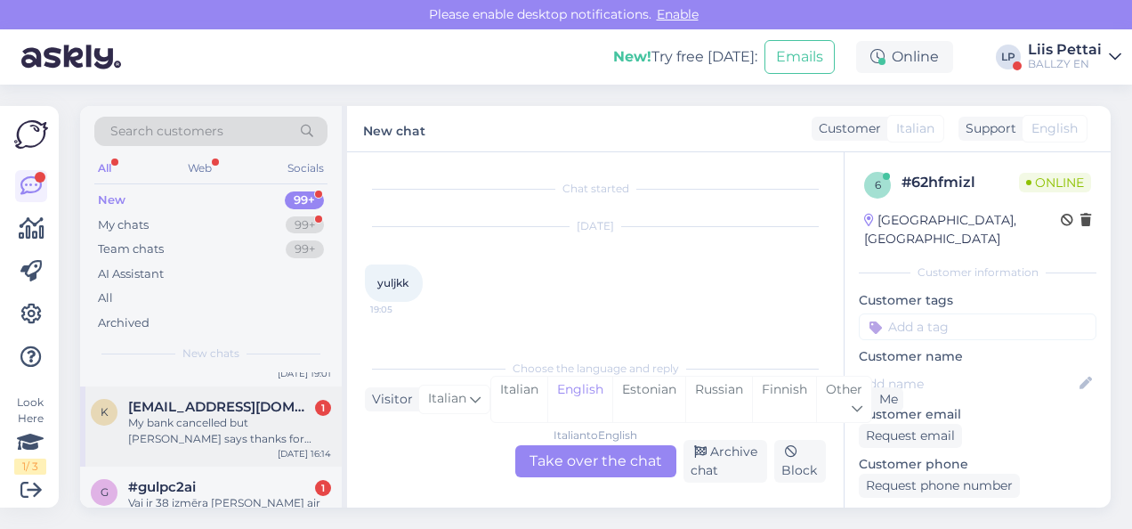
scroll to position [89, 0]
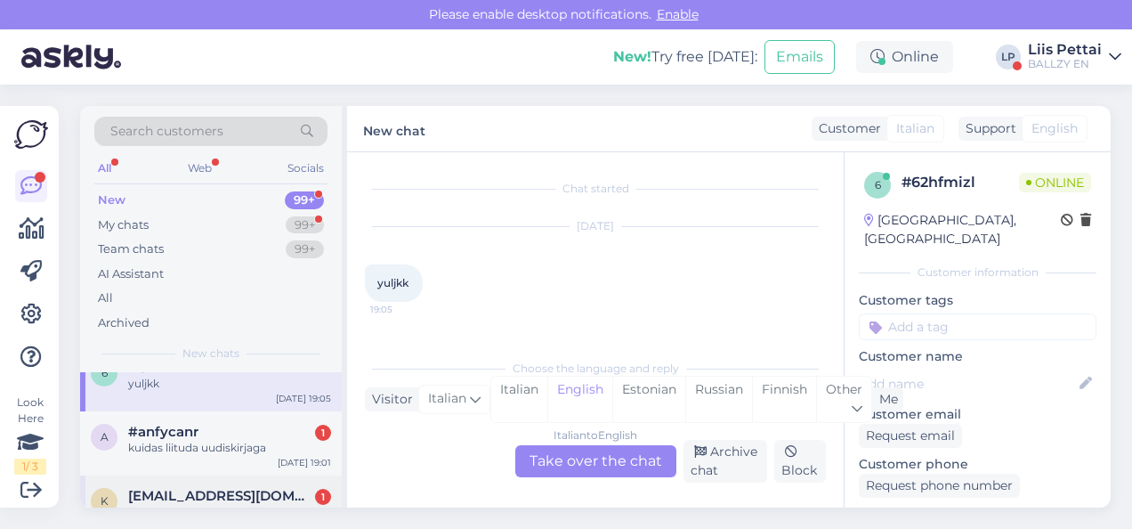
click at [229, 455] on div "a #anfycanr 1 kuidas liituda uudiskirjaga [DATE] 19:01" at bounding box center [211, 443] width 262 height 64
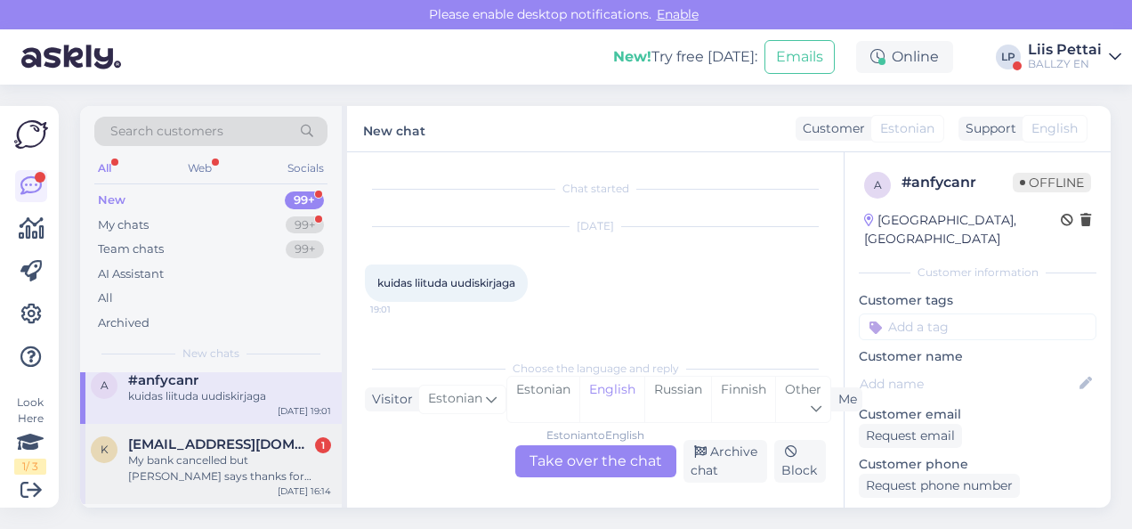
scroll to position [178, 0]
